Goal: Information Seeking & Learning: Learn about a topic

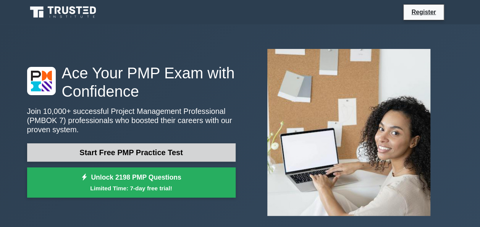
click at [191, 150] on link "Start Free PMP Practice Test" at bounding box center [131, 152] width 209 height 18
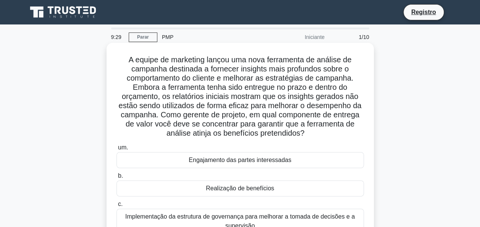
click at [314, 133] on icon ".spinner_0XTQ {origem da transformação: centro; animação:spinner_y6GP .75s line…" at bounding box center [308, 133] width 9 height 9
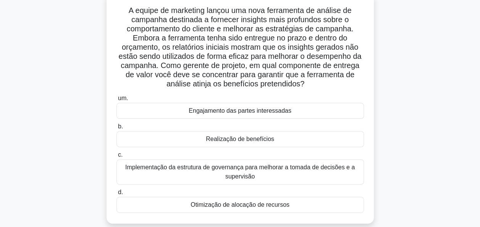
scroll to position [38, 0]
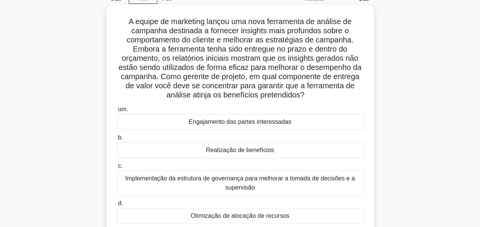
click at [281, 125] on div "Engajamento das partes interessadas" at bounding box center [239, 122] width 247 height 16
click at [116, 112] on input "um. Engajamento das partes interessadas" at bounding box center [116, 109] width 0 height 5
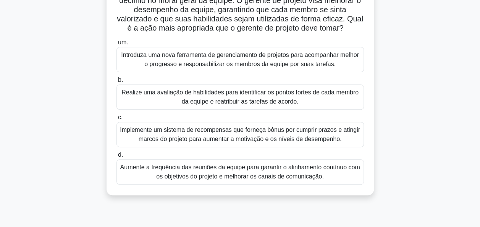
scroll to position [107, 0]
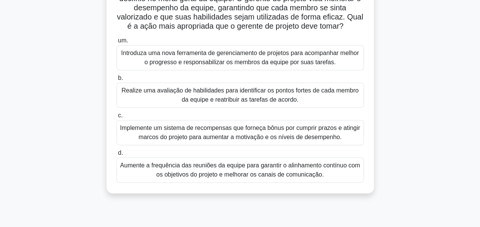
click at [259, 93] on div "Realize uma avaliação de habilidades para identificar os pontos fortes de cada …" at bounding box center [239, 94] width 247 height 25
click at [116, 81] on input "b. Realize uma avaliação de habilidades para identificar os pontos fortes de ca…" at bounding box center [116, 78] width 0 height 5
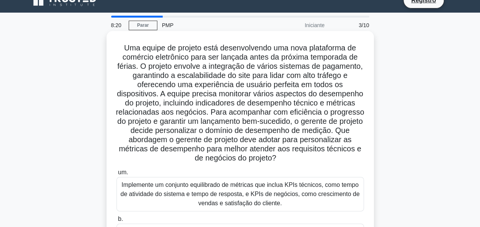
scroll to position [0, 0]
